Goal: Task Accomplishment & Management: Manage account settings

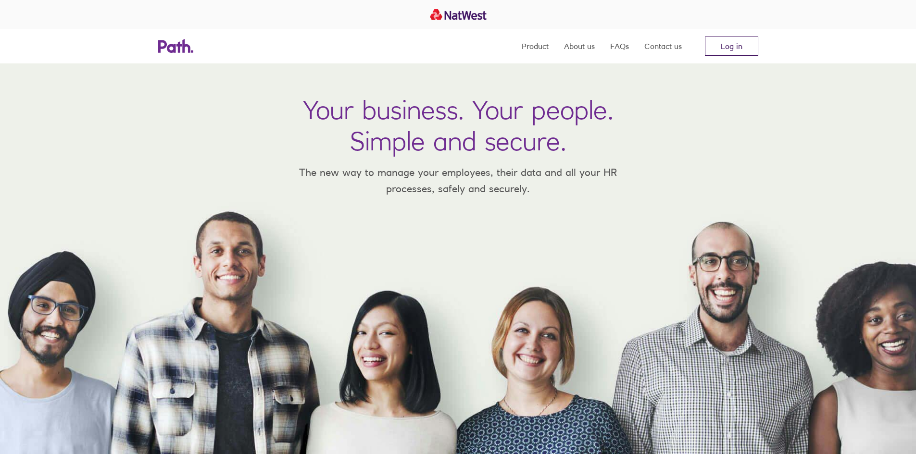
click at [727, 50] on link "Log in" at bounding box center [731, 46] width 53 height 19
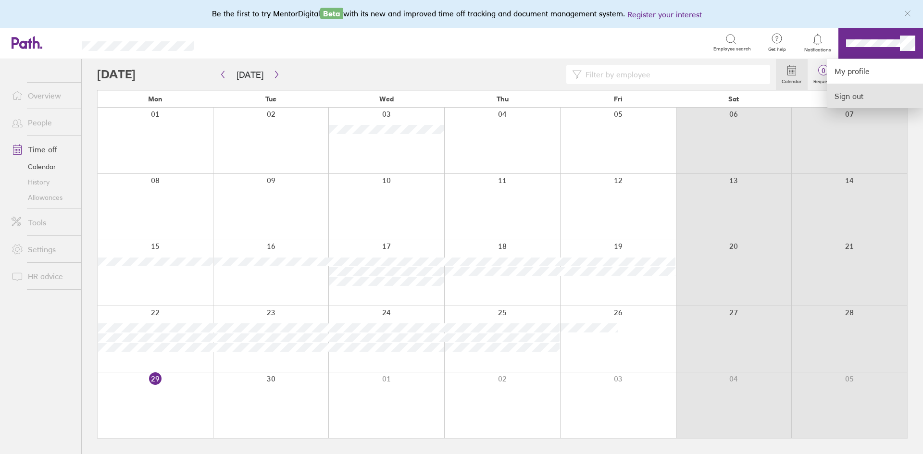
click at [852, 95] on link "Sign out" at bounding box center [875, 96] width 96 height 24
